Goal: Task Accomplishment & Management: Complete application form

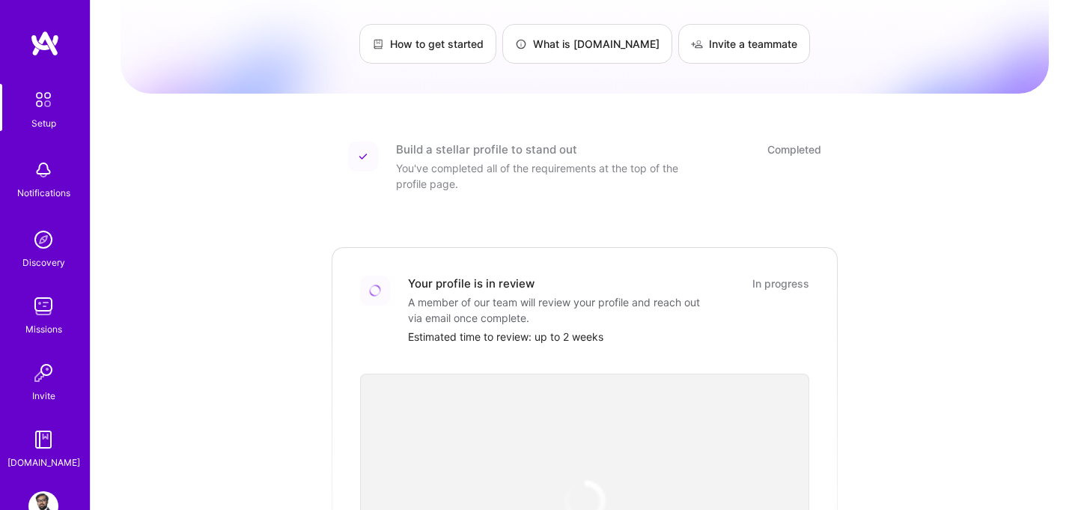
scroll to position [102, 0]
click at [451, 298] on div "A member of our team will review your profile and reach out via email once comp…" at bounding box center [557, 308] width 299 height 31
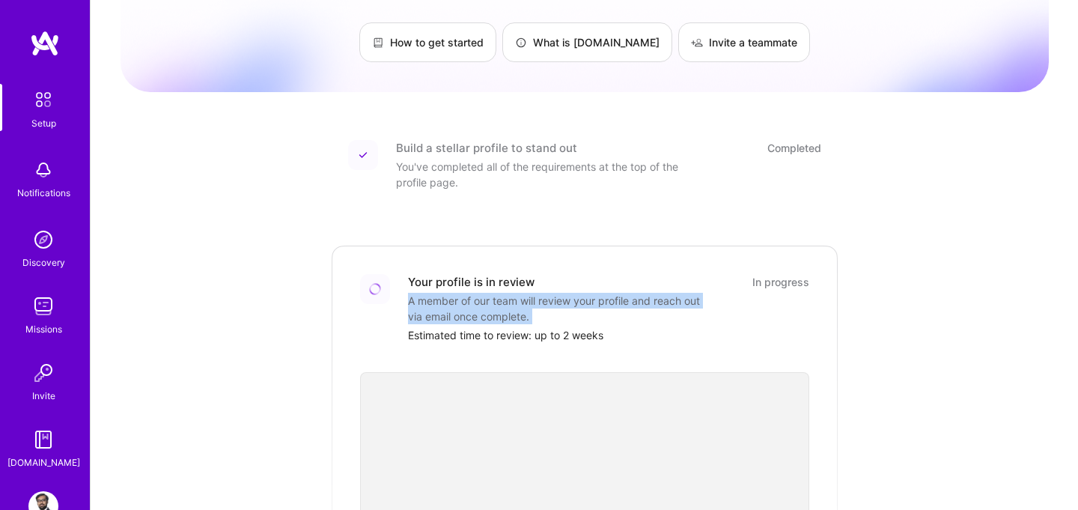
click at [451, 298] on div "A member of our team will review your profile and reach out via email once comp…" at bounding box center [557, 308] width 299 height 31
click at [502, 303] on div "A member of our team will review your profile and reach out via email once comp…" at bounding box center [557, 308] width 299 height 31
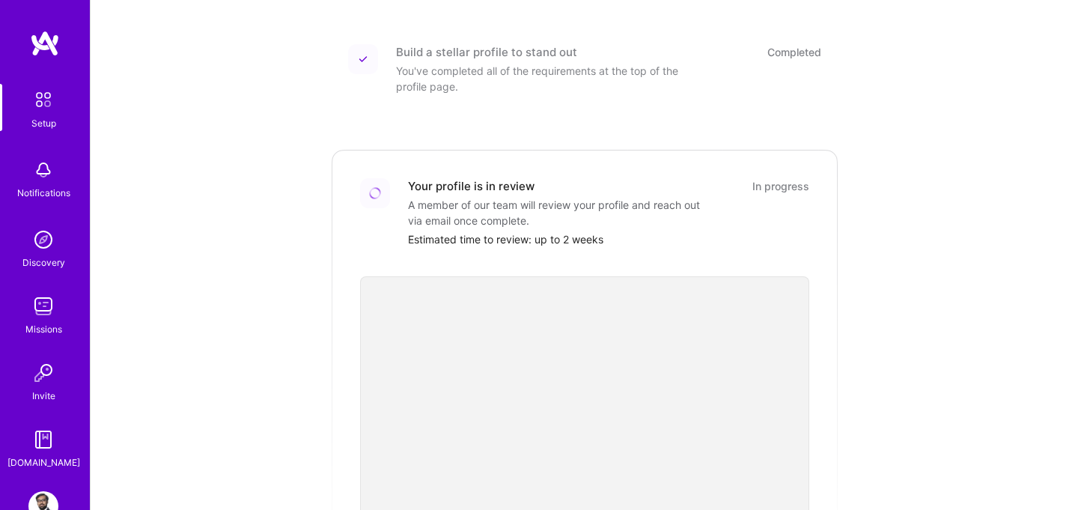
scroll to position [41, 0]
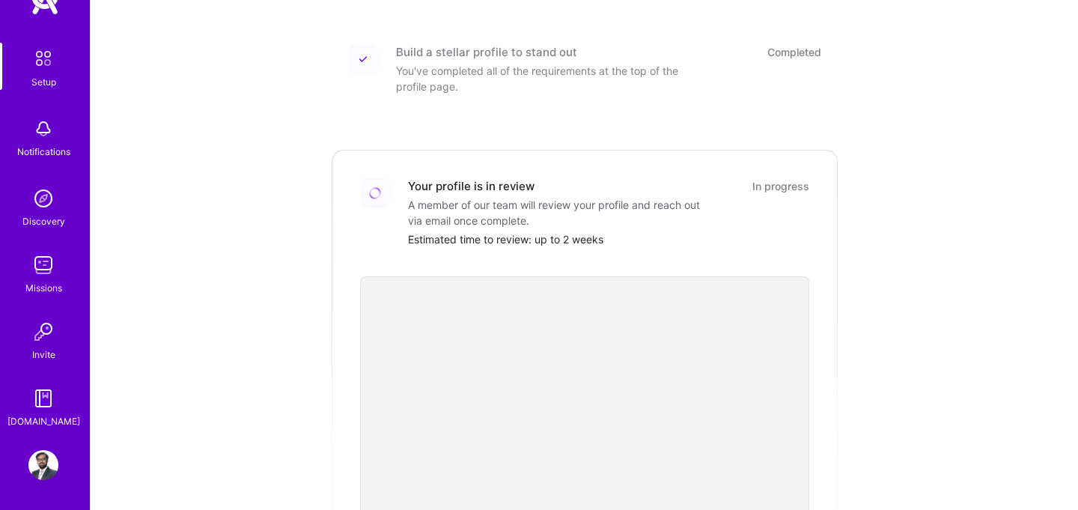
click at [47, 459] on img at bounding box center [43, 465] width 30 height 30
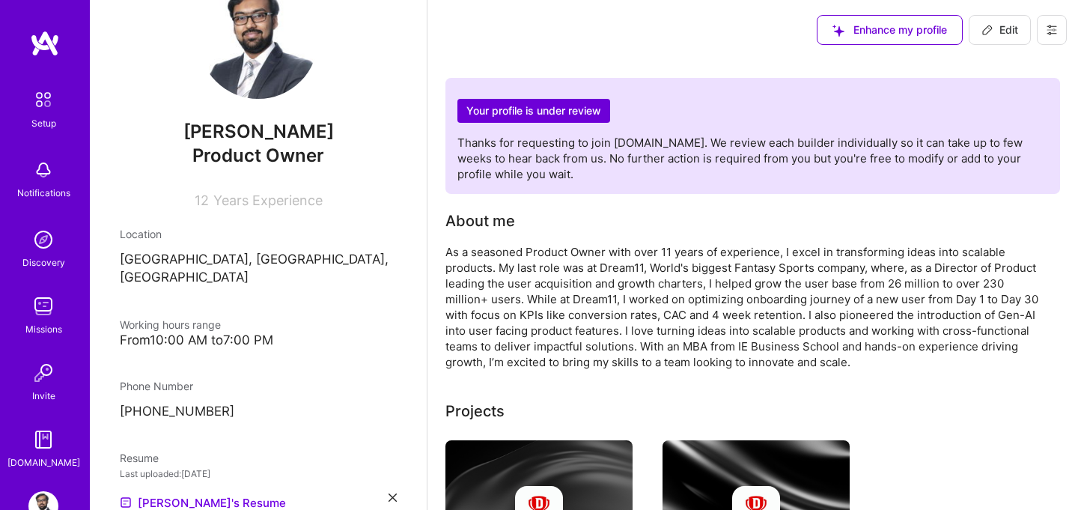
scroll to position [32, 0]
